Goal: Information Seeking & Learning: Understand process/instructions

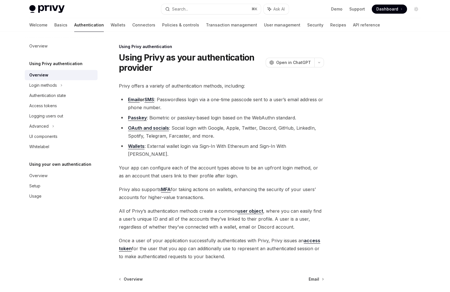
scroll to position [45, 0]
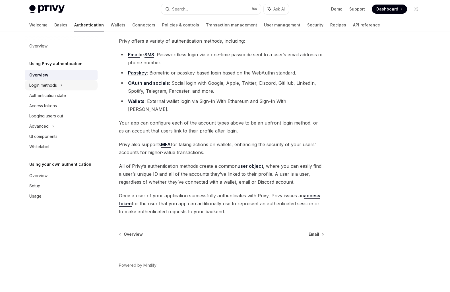
click at [50, 83] on div "Login methods" at bounding box center [43, 85] width 28 height 7
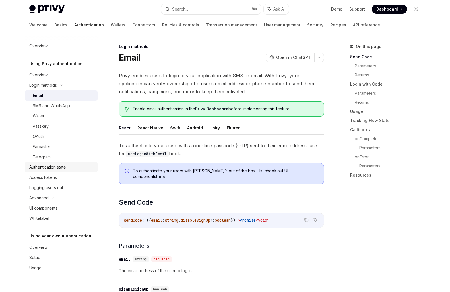
click at [46, 169] on div "Authentication state" at bounding box center [47, 167] width 37 height 7
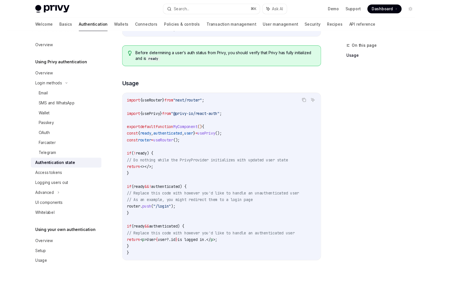
scroll to position [122, 0]
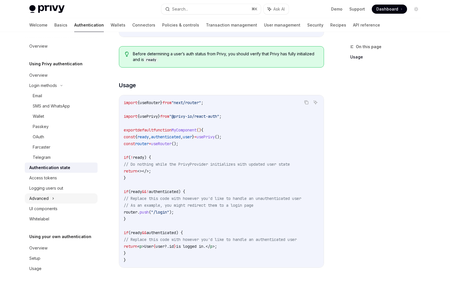
click at [48, 196] on div "Advanced" at bounding box center [61, 198] width 73 height 10
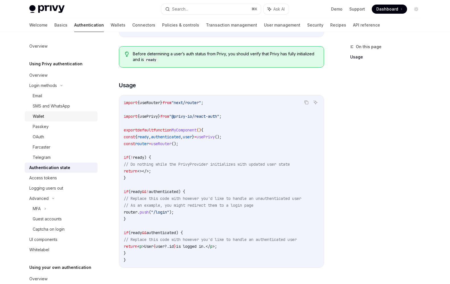
click at [41, 116] on div "Wallet" at bounding box center [38, 116] width 11 height 7
type textarea "*"
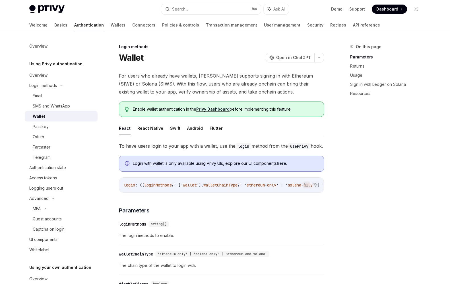
scroll to position [9, 0]
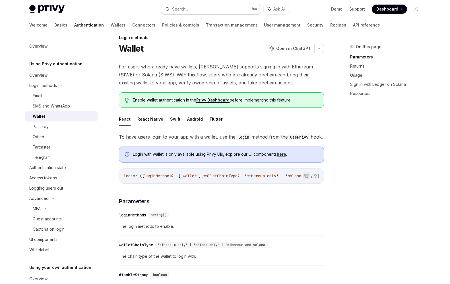
click at [222, 9] on button "Search... ⌘ K" at bounding box center [211, 9] width 100 height 10
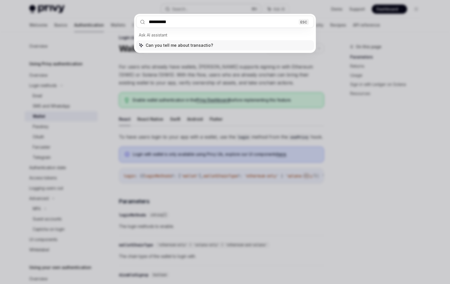
type input "**********"
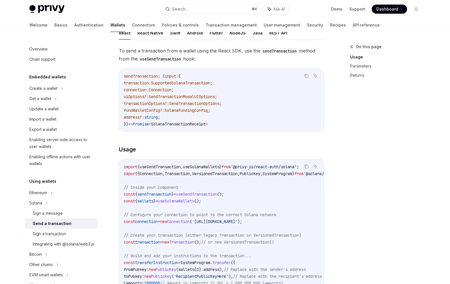
scroll to position [70, 0]
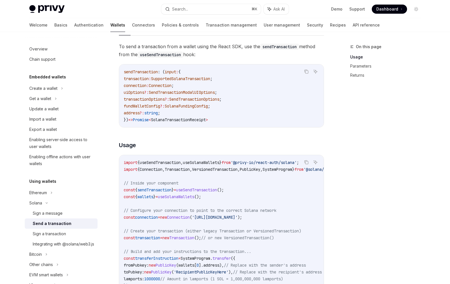
click at [183, 198] on span "useSolanaWallets" at bounding box center [176, 196] width 36 height 5
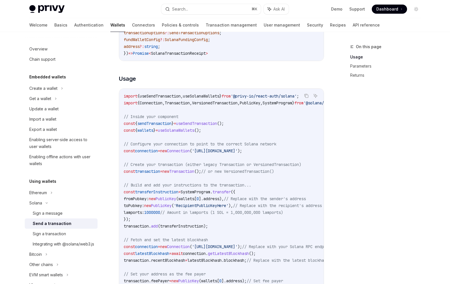
scroll to position [159, 0]
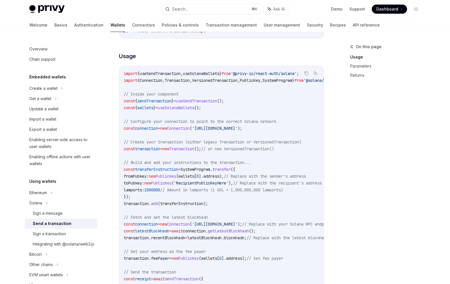
copy span "useSolanaWallets"
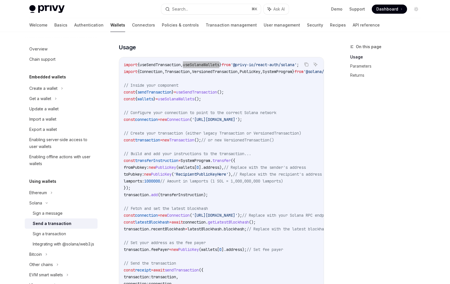
scroll to position [0, 0]
click at [50, 93] on div "Ethereum" at bounding box center [61, 88] width 73 height 10
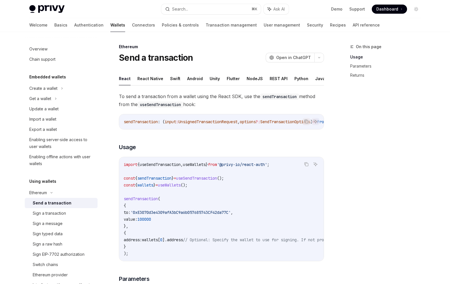
click at [51, 202] on div "Send a transaction" at bounding box center [52, 202] width 39 height 7
click at [197, 165] on span "useWallets" at bounding box center [194, 164] width 23 height 5
copy span "useWallets"
click at [170, 164] on span "useSendTransaction" at bounding box center [160, 164] width 41 height 5
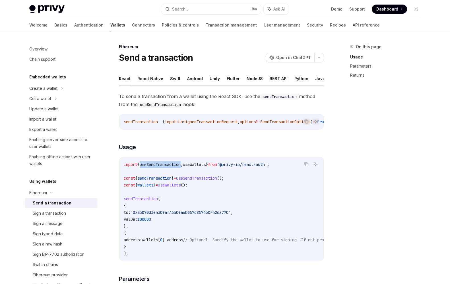
click at [170, 164] on span "useSendTransaction" at bounding box center [160, 164] width 41 height 5
copy span "useSendTransaction"
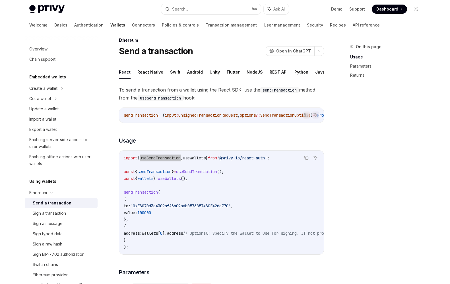
scroll to position [8, 0]
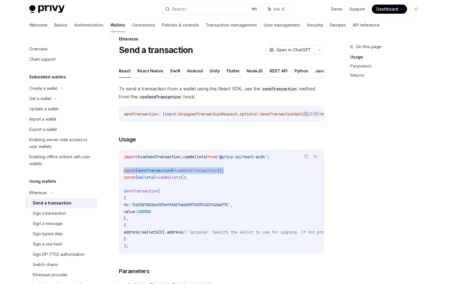
drag, startPoint x: 237, startPoint y: 170, endPoint x: 124, endPoint y: 171, distance: 113.0
click at [124, 171] on code "import { useSendTransaction , useWallets } from '@privy-io/react-auth' ; const …" at bounding box center [273, 201] width 298 height 96
copy span "const { sendTransaction } = useSendTransaction ();"
click at [179, 175] on span "useWallets" at bounding box center [169, 176] width 23 height 5
click at [173, 177] on span "useWallets" at bounding box center [169, 176] width 23 height 5
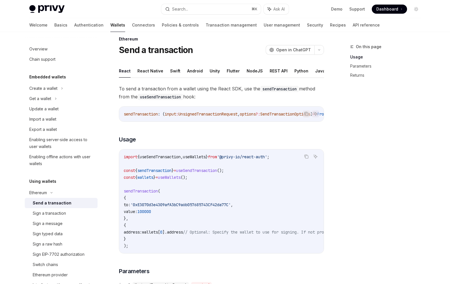
click at [173, 177] on span "useWallets" at bounding box center [169, 176] width 23 height 5
copy span "useWallets"
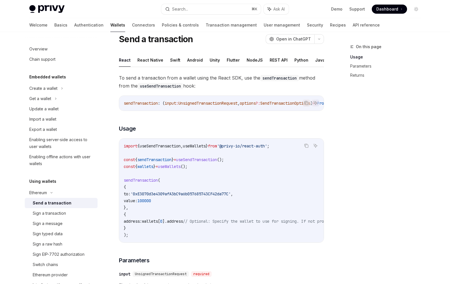
click at [138, 181] on span "sendTransaction" at bounding box center [141, 179] width 34 height 5
copy span "sendTransaction"
click at [74, 23] on link "Authentication" at bounding box center [88, 25] width 29 height 14
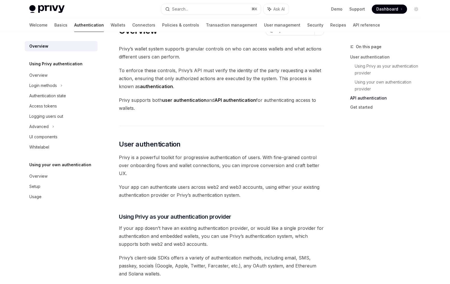
scroll to position [427, 0]
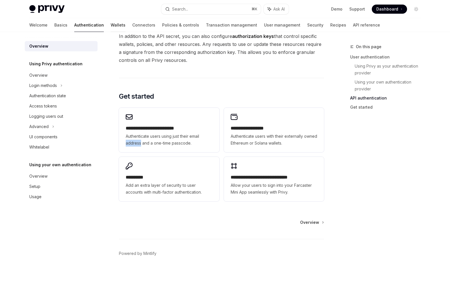
click at [111, 25] on link "Wallets" at bounding box center [118, 25] width 15 height 14
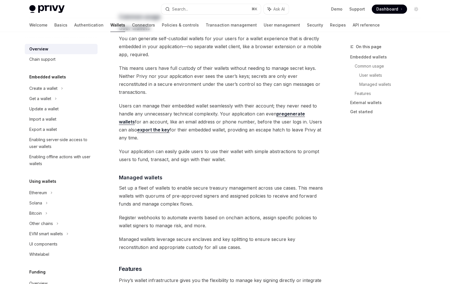
scroll to position [296, 0]
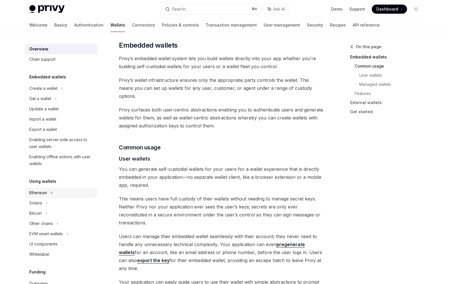
click at [43, 92] on div "Ethereum" at bounding box center [43, 88] width 28 height 7
type textarea "*"
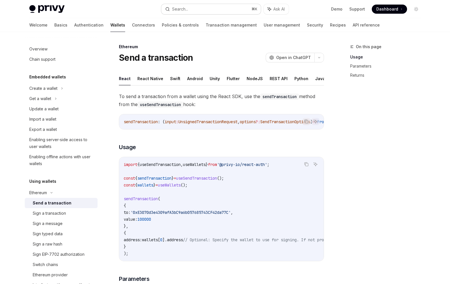
click at [212, 9] on button "Search... ⌘ K" at bounding box center [211, 9] width 100 height 10
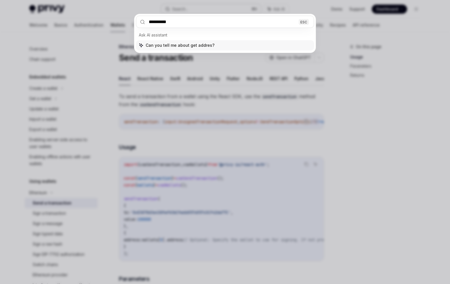
type input "**********"
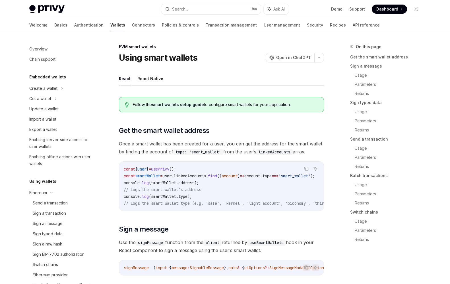
type textarea "*"
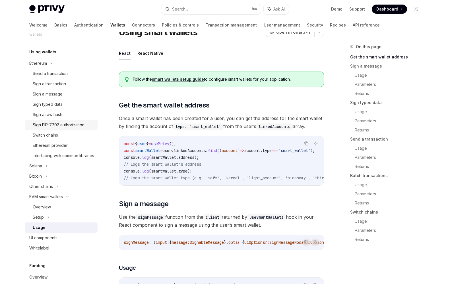
scroll to position [130, 0]
click at [66, 197] on icon at bounding box center [67, 196] width 7 height 2
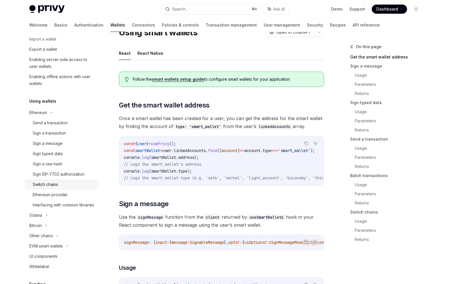
scroll to position [60, 0]
